Goal: Find specific page/section: Find specific page/section

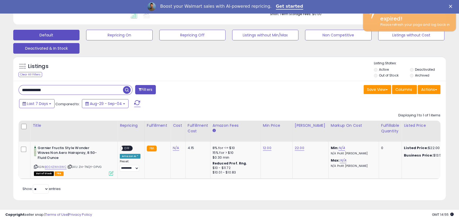
scroll to position [109, 251]
click at [107, 56] on div "Listings Clear All Filters" at bounding box center [229, 68] width 433 height 24
